Goal: Complete application form

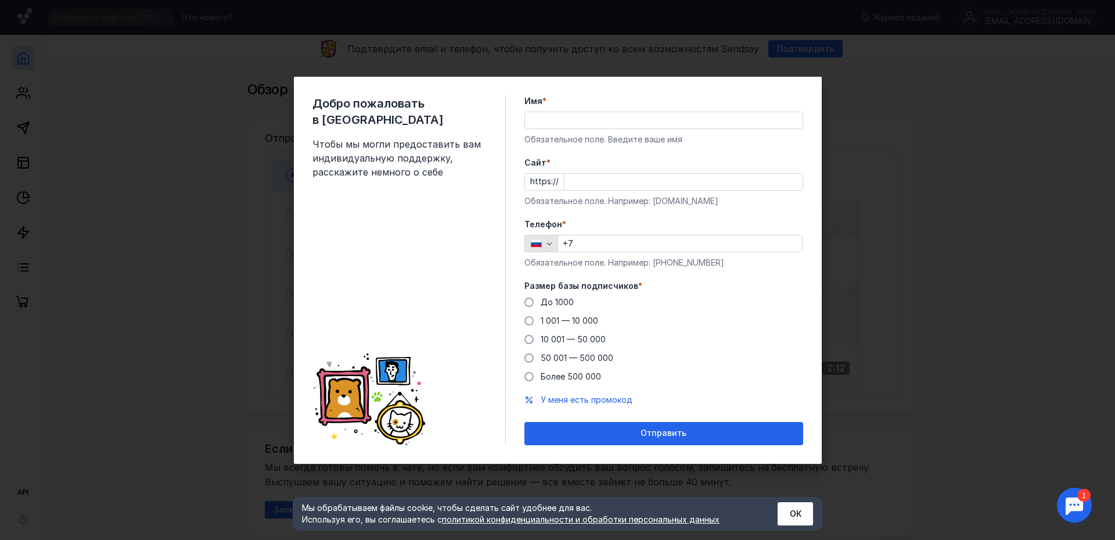
click at [550, 245] on icon "button" at bounding box center [549, 243] width 9 height 9
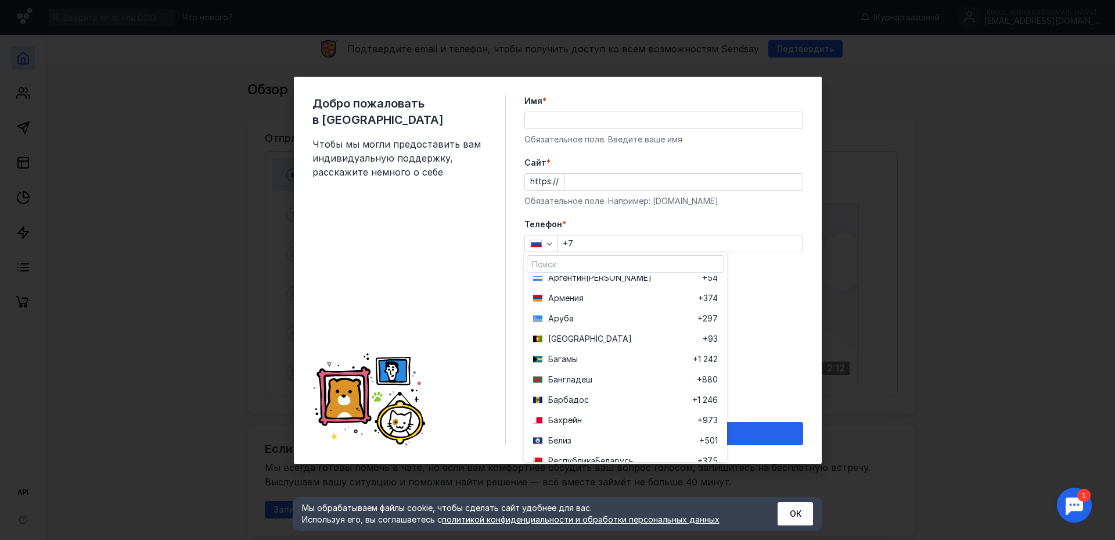
scroll to position [365, 0]
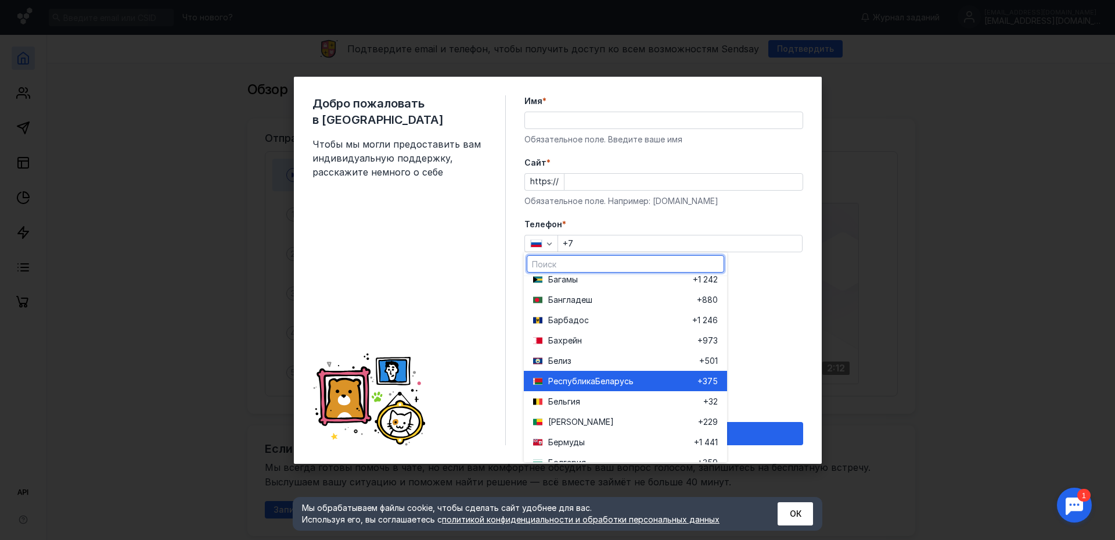
click at [599, 382] on span "Беларусь" at bounding box center [614, 381] width 38 height 12
type input "+375"
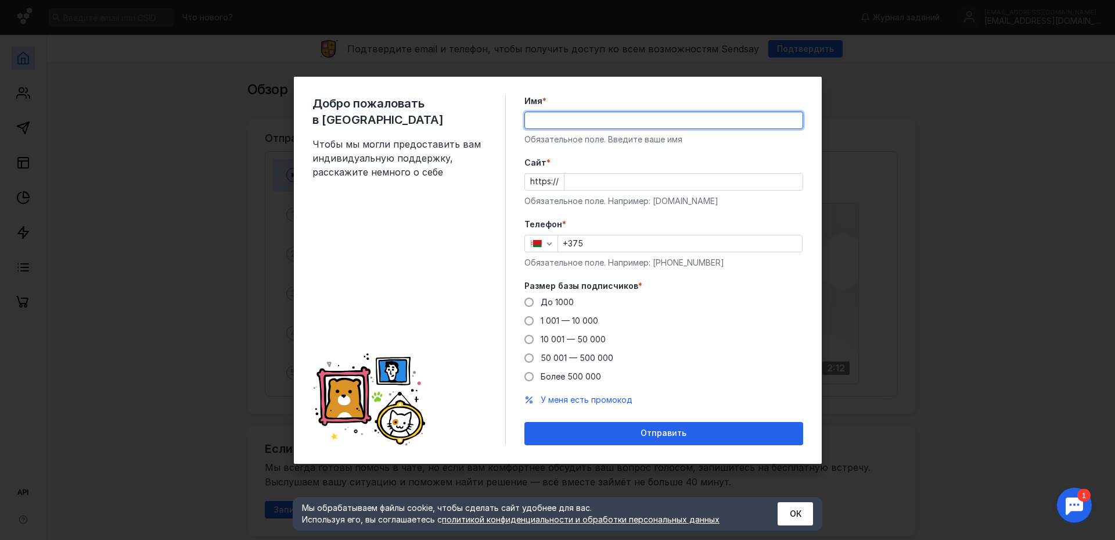
click at [554, 119] on input "Имя *" at bounding box center [664, 120] width 278 height 16
type input "[PERSON_NAME]"
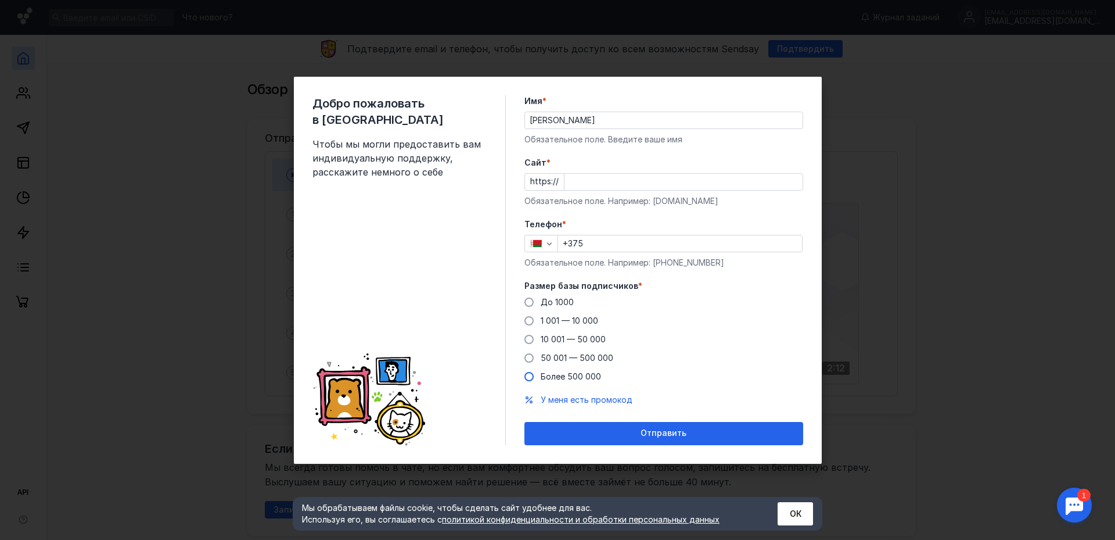
click at [528, 376] on span at bounding box center [529, 376] width 9 height 9
click at [0, 0] on input "Более 500 000" at bounding box center [0, 0] width 0 height 0
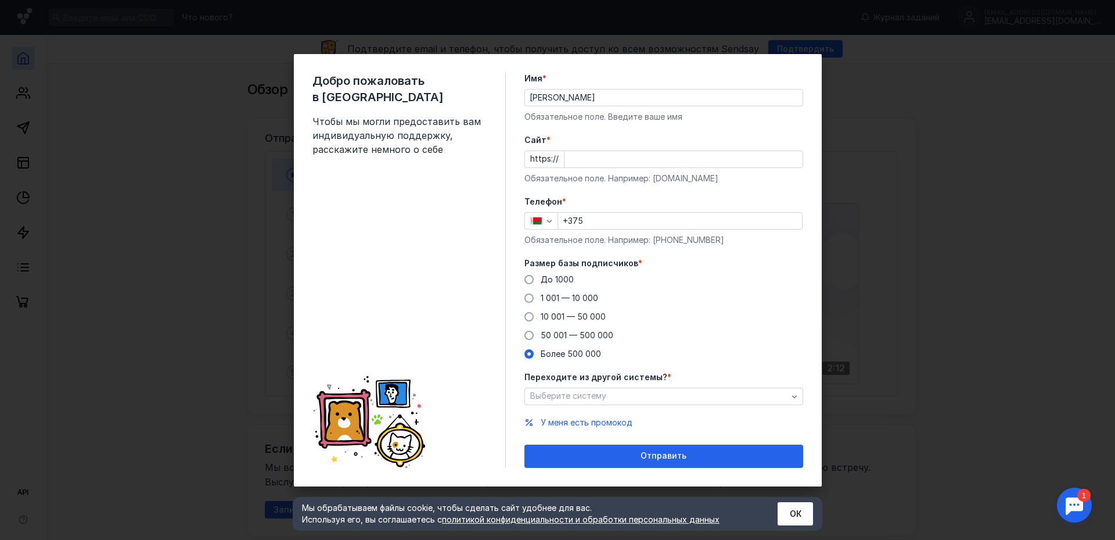
click at [588, 218] on input "+375" at bounding box center [680, 221] width 244 height 16
type input "[PHONE_NUMBER]"
